Goal: Transaction & Acquisition: Register for event/course

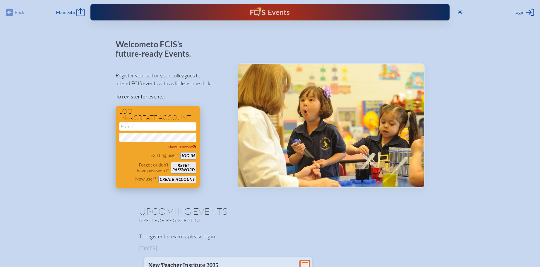
click at [145, 127] on input "email" at bounding box center [157, 127] width 77 height 8
type input "[EMAIL_ADDRESS][DOMAIN_NAME]"
click at [188, 156] on button "Log in" at bounding box center [188, 155] width 16 height 7
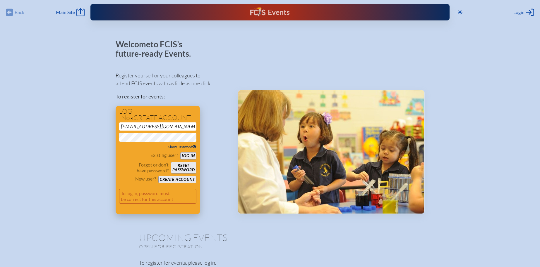
click at [180, 145] on span "Show Password" at bounding box center [182, 147] width 28 height 4
click at [184, 168] on button "Reset password" at bounding box center [183, 168] width 25 height 12
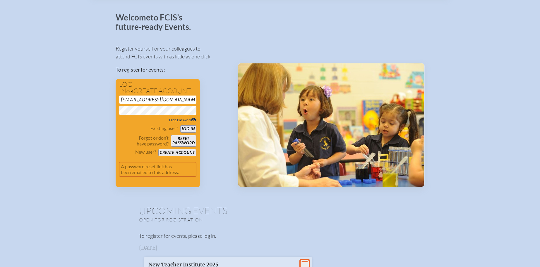
scroll to position [37, 0]
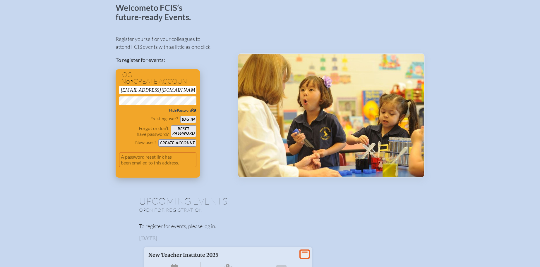
click at [184, 131] on button "Reset password" at bounding box center [183, 132] width 25 height 12
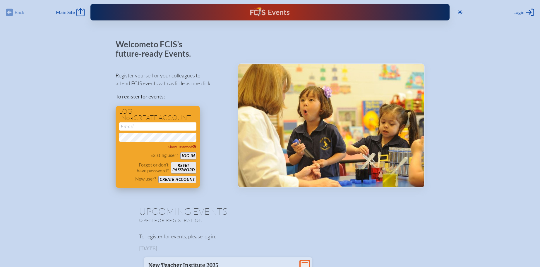
click at [152, 128] on input "email" at bounding box center [157, 127] width 77 height 8
type input "[EMAIL_ADDRESS][DOMAIN_NAME]"
click at [193, 147] on icon at bounding box center [194, 146] width 4 height 3
click at [189, 154] on button "Log in" at bounding box center [188, 155] width 16 height 7
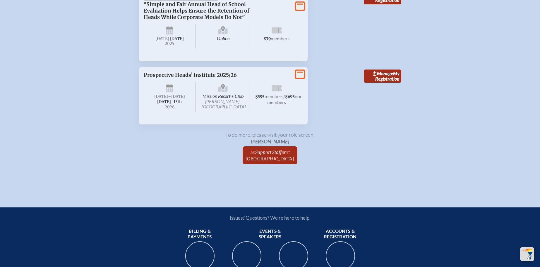
scroll to position [1035, 0]
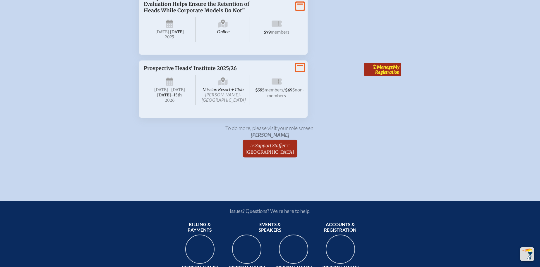
click at [385, 70] on span "Manage" at bounding box center [383, 67] width 20 height 6
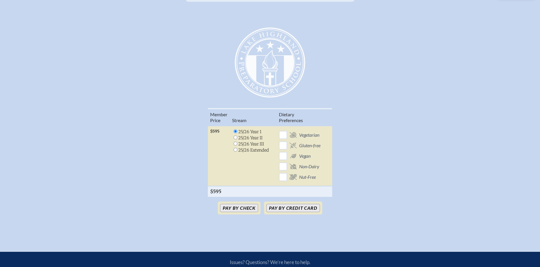
scroll to position [180, 0]
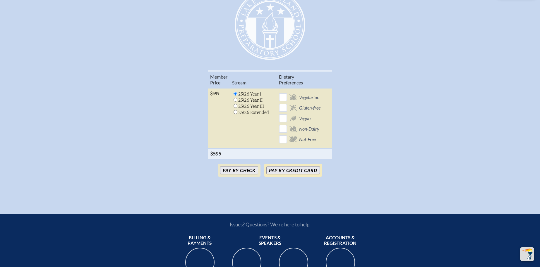
click at [295, 175] on button "Pay by Credit Card" at bounding box center [292, 171] width 53 height 8
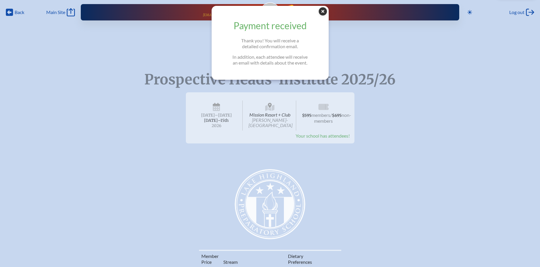
click at [326, 12] on icon at bounding box center [323, 11] width 8 height 8
